Goal: Navigation & Orientation: Find specific page/section

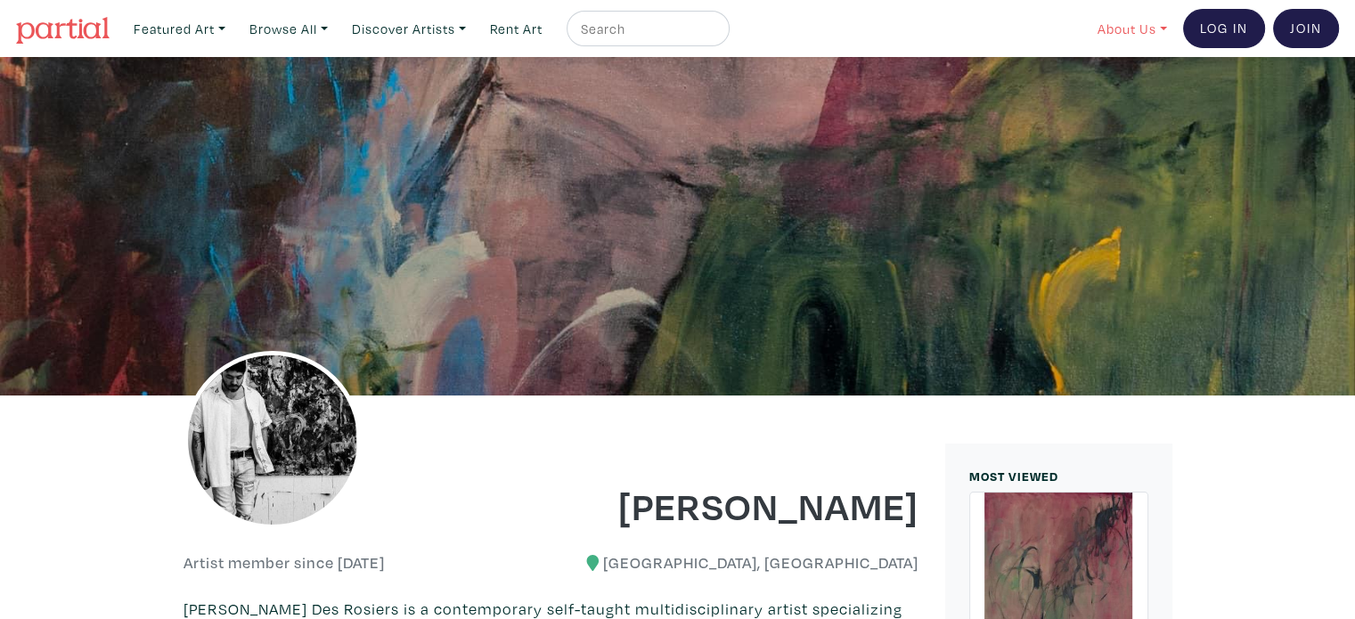
click at [1154, 30] on link "About Us" at bounding box center [1133, 29] width 86 height 37
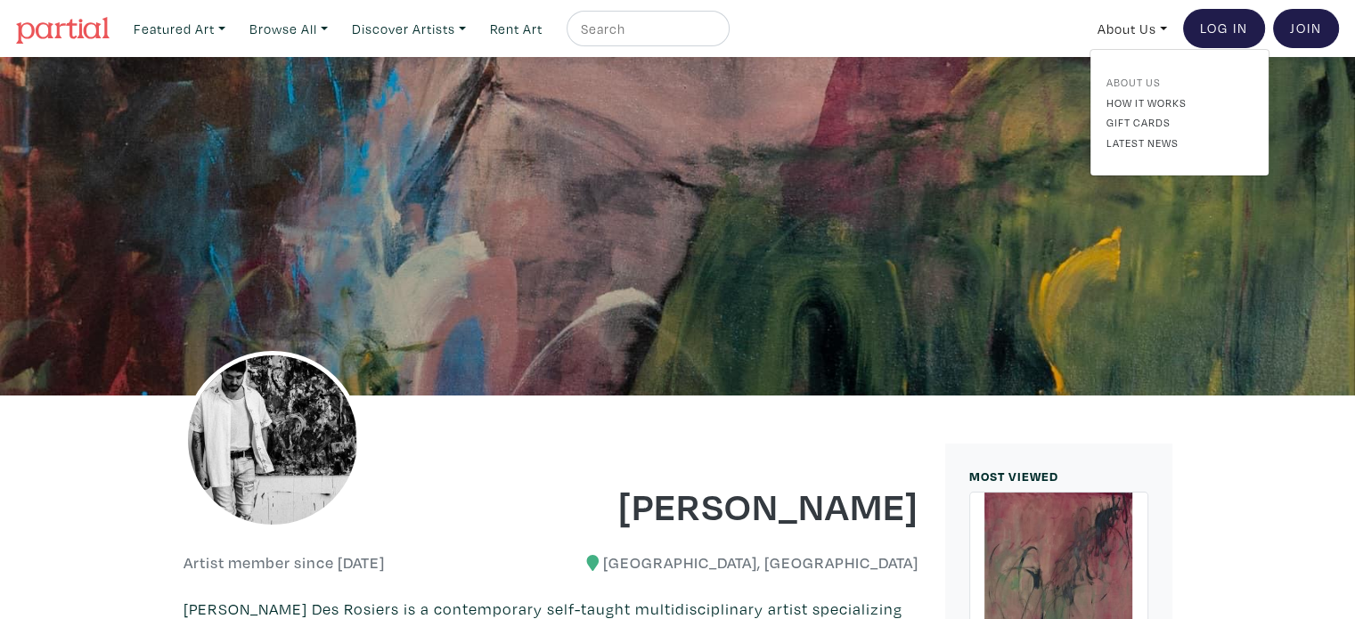
click at [1132, 81] on link "About Us" at bounding box center [1180, 82] width 146 height 16
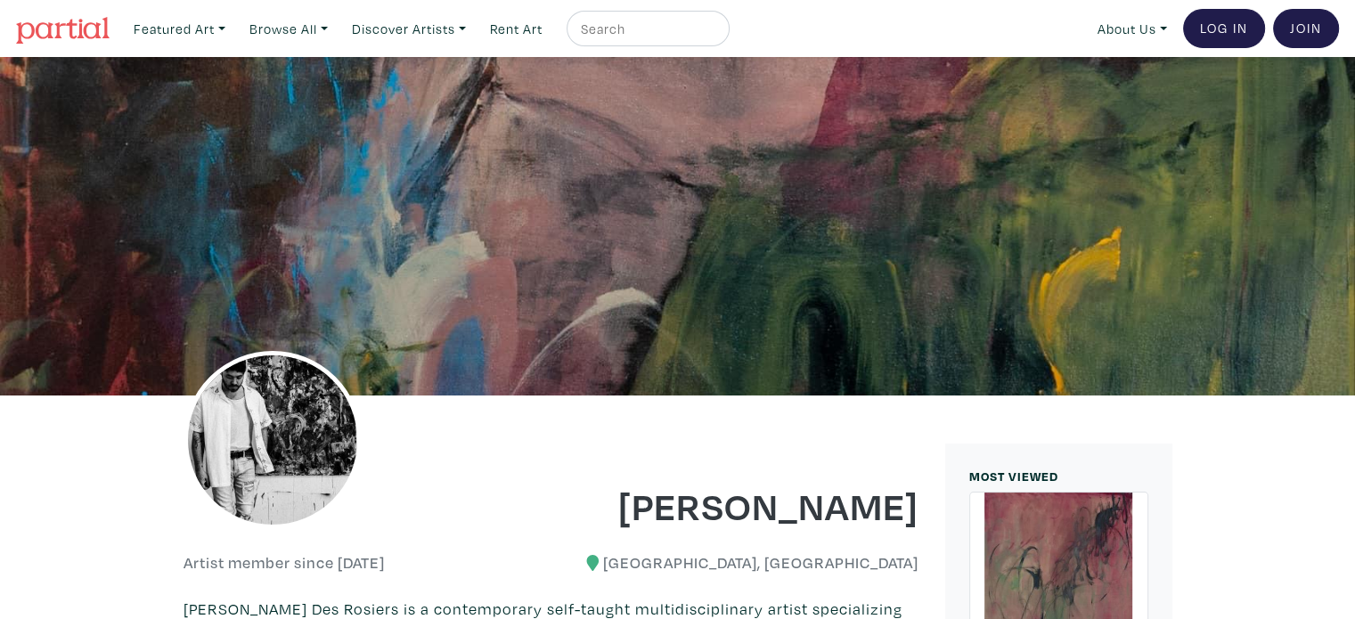
scroll to position [193, 0]
